Goal: Find specific page/section: Find specific page/section

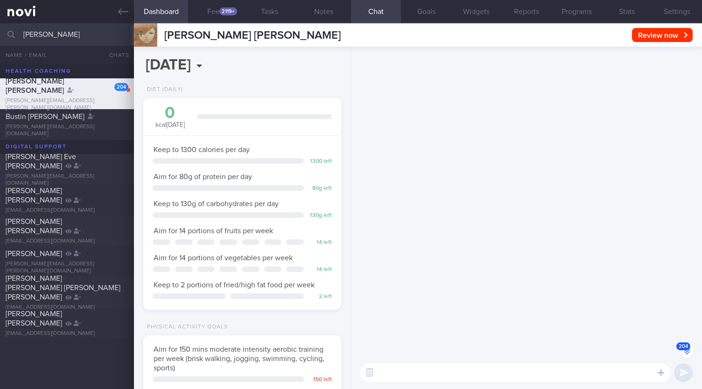
select select "8"
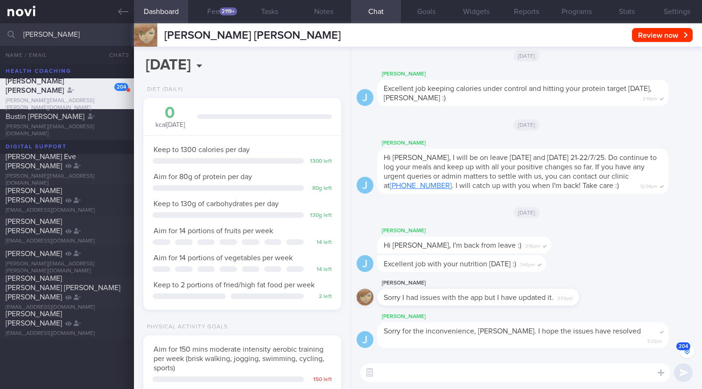
drag, startPoint x: 213, startPoint y: 14, endPoint x: 161, endPoint y: 28, distance: 54.0
click at [213, 14] on button "Feed 2119+" at bounding box center [215, 11] width 54 height 23
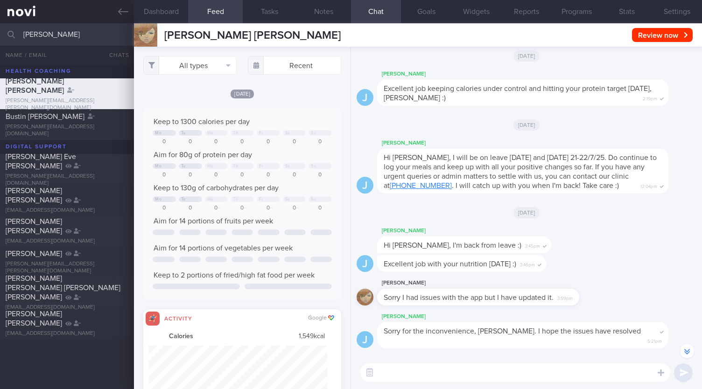
scroll to position [44, 178]
drag, startPoint x: 42, startPoint y: 32, endPoint x: 0, endPoint y: 31, distance: 42.5
click at [0, 31] on input "[PERSON_NAME]" at bounding box center [351, 34] width 702 height 22
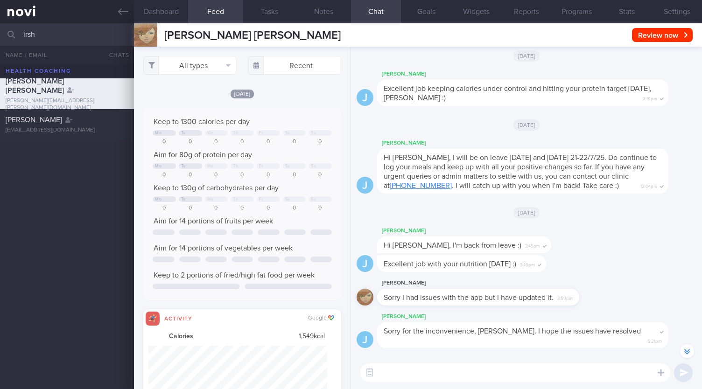
type input "irsh"
click at [46, 142] on div "[PERSON_NAME] FIDELIA [EMAIL_ADDRESS][PERSON_NAME][DOMAIN_NAME] [PERSON_NAME] […" at bounding box center [351, 226] width 702 height 325
click at [47, 132] on div "[EMAIL_ADDRESS][DOMAIN_NAME]" at bounding box center [67, 130] width 123 height 7
checkbox input "false"
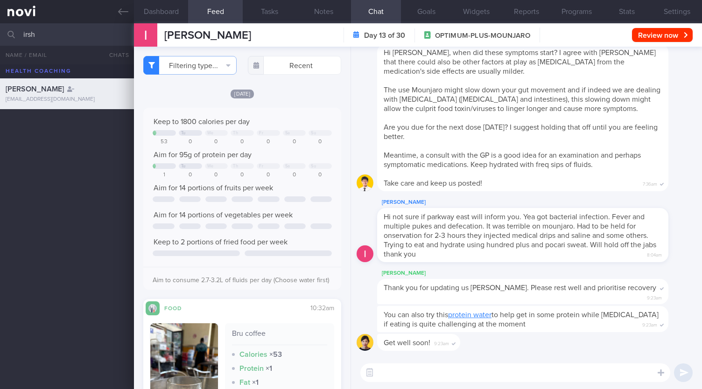
drag, startPoint x: 40, startPoint y: 32, endPoint x: 0, endPoint y: 27, distance: 40.5
click at [0, 27] on input "irsh" at bounding box center [351, 34] width 702 height 22
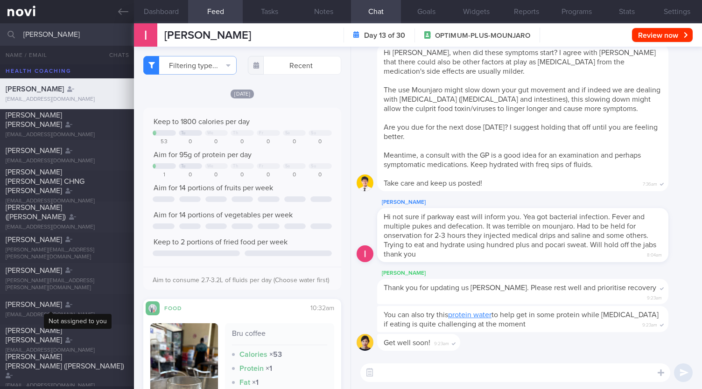
type input "[PERSON_NAME]"
click at [65, 305] on icon at bounding box center [68, 305] width 7 height 6
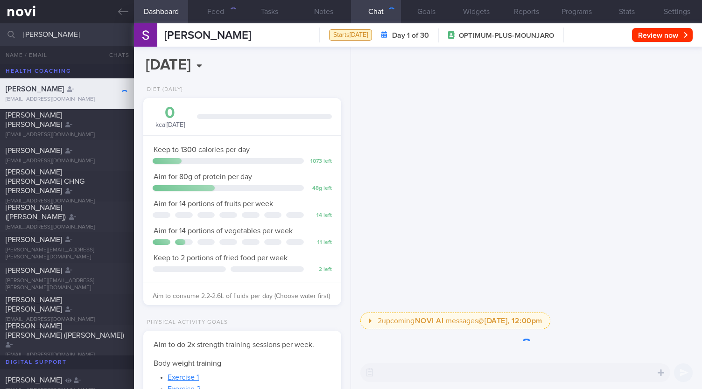
scroll to position [100, 174]
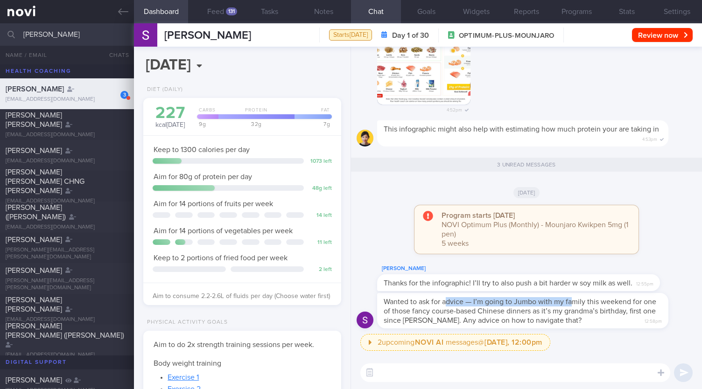
drag, startPoint x: 456, startPoint y: 303, endPoint x: 574, endPoint y: 306, distance: 117.7
click at [574, 306] on span "Wanted to ask for advice — I’m going to Jumbo with my family this weekend for o…" at bounding box center [520, 311] width 273 height 26
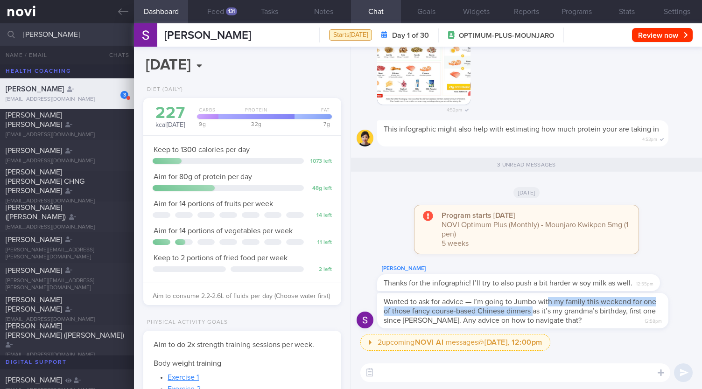
drag, startPoint x: 548, startPoint y: 304, endPoint x: 548, endPoint y: 314, distance: 10.3
click at [548, 314] on span "Wanted to ask for advice — I’m going to Jumbo with my family this weekend for o…" at bounding box center [520, 311] width 273 height 26
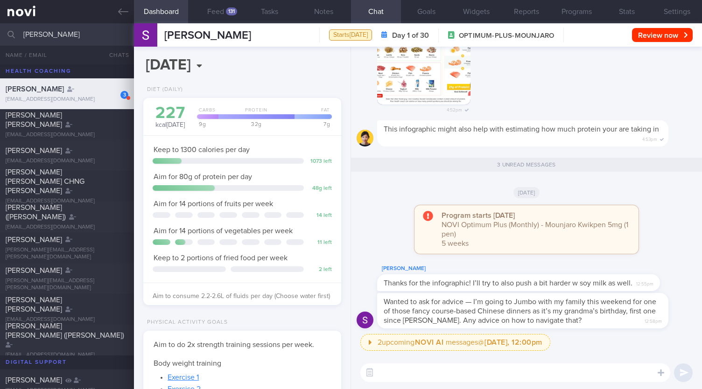
click at [469, 319] on span "Wanted to ask for advice — I’m going to Jumbo with my family this weekend for o…" at bounding box center [520, 311] width 273 height 26
click at [504, 309] on span "Wanted to ask for advice — I’m going to Jumbo with my family this weekend for o…" at bounding box center [520, 311] width 273 height 26
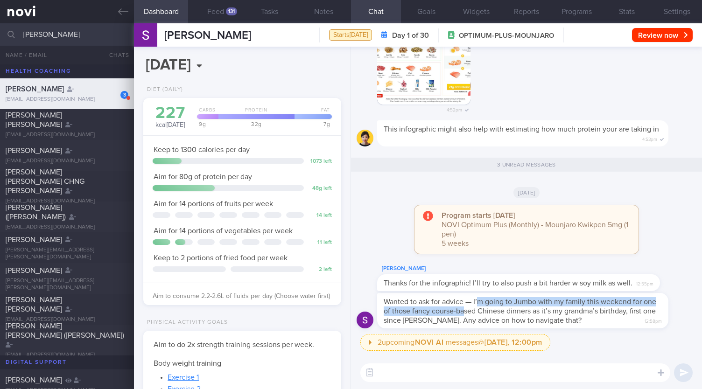
drag, startPoint x: 477, startPoint y: 304, endPoint x: 477, endPoint y: 315, distance: 11.2
click at [477, 315] on span "Wanted to ask for advice — I’m going to Jumbo with my family this weekend for o…" at bounding box center [520, 311] width 273 height 26
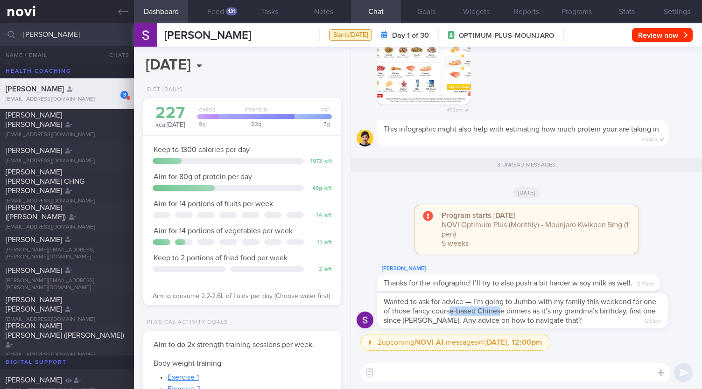
drag, startPoint x: 463, startPoint y: 315, endPoint x: 515, endPoint y: 315, distance: 51.8
click at [515, 315] on span "Wanted to ask for advice — I’m going to Jumbo with my family this weekend for o…" at bounding box center [520, 311] width 273 height 26
drag, startPoint x: 473, startPoint y: 321, endPoint x: 514, endPoint y: 321, distance: 40.6
click at [514, 321] on span "Wanted to ask for advice — I’m going to Jumbo with my family this weekend for o…" at bounding box center [520, 311] width 273 height 26
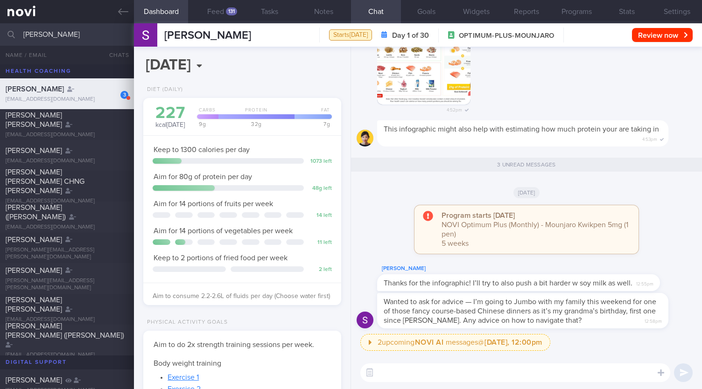
click at [524, 320] on span "Wanted to ask for advice — I’m going to Jumbo with my family this weekend for o…" at bounding box center [520, 311] width 273 height 26
click at [233, 14] on div "131" at bounding box center [231, 11] width 11 height 8
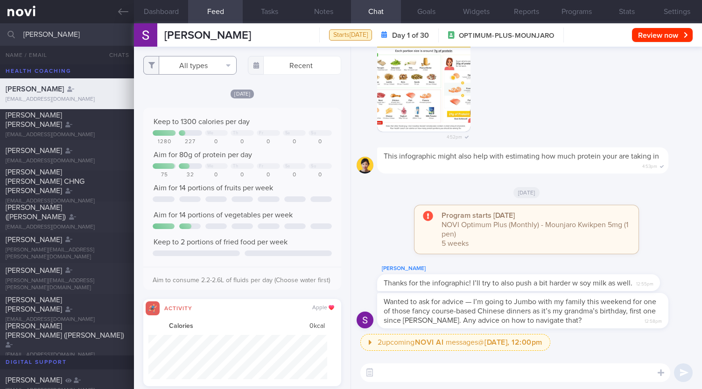
click at [177, 74] on button "All types" at bounding box center [189, 65] width 93 height 19
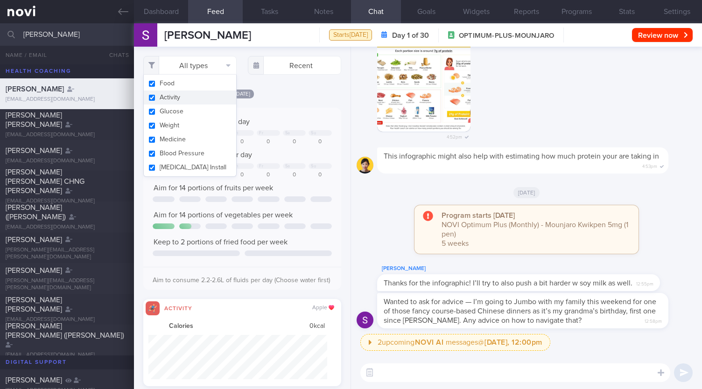
click at [163, 97] on button "Activity" at bounding box center [190, 98] width 92 height 14
checkbox input "false"
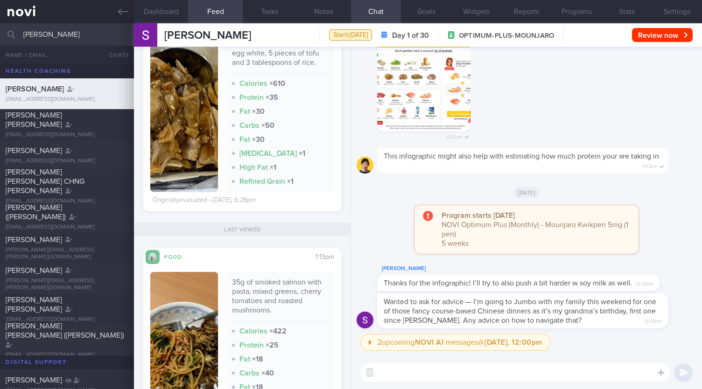
scroll to position [93, 0]
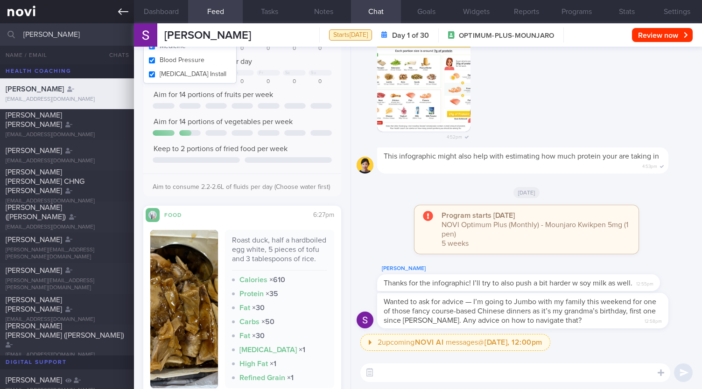
click at [120, 15] on icon at bounding box center [123, 12] width 10 height 10
